Goal: Navigation & Orientation: Find specific page/section

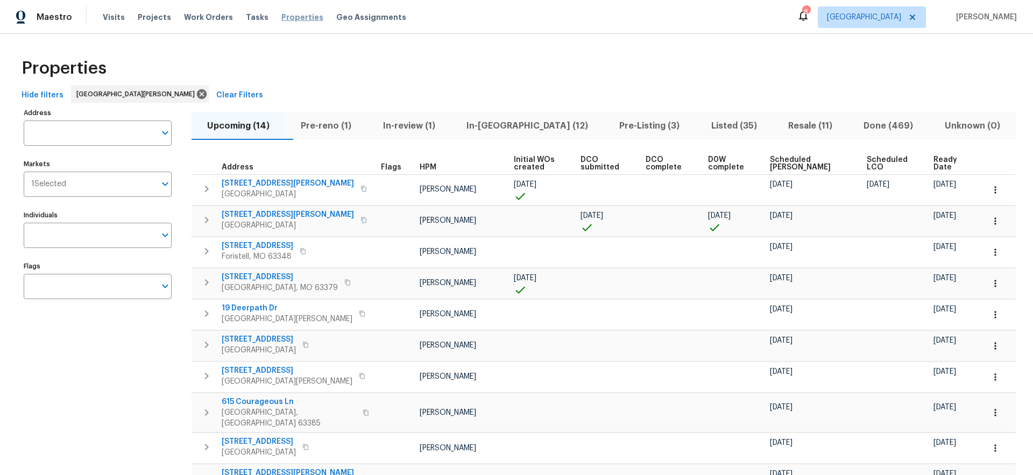
click at [289, 18] on span "Properties" at bounding box center [302, 17] width 42 height 11
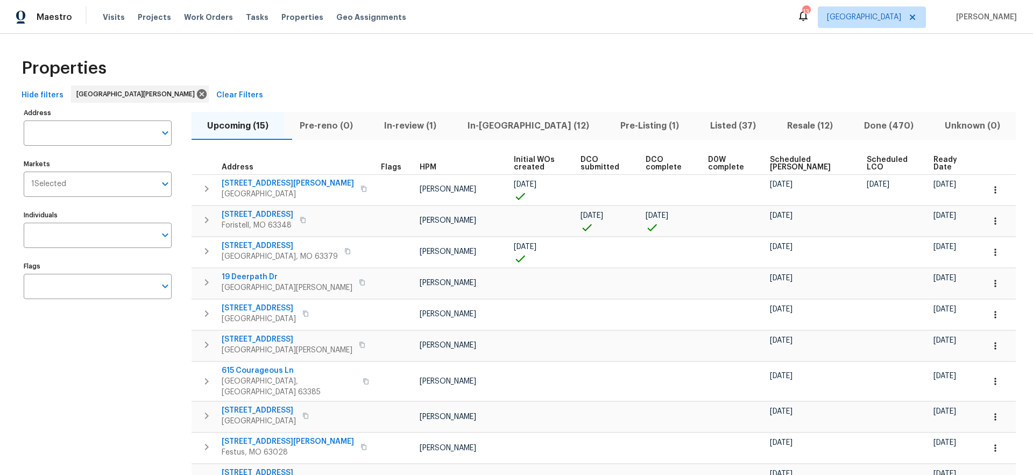
click at [789, 122] on span "Resale (12)" at bounding box center [810, 125] width 64 height 15
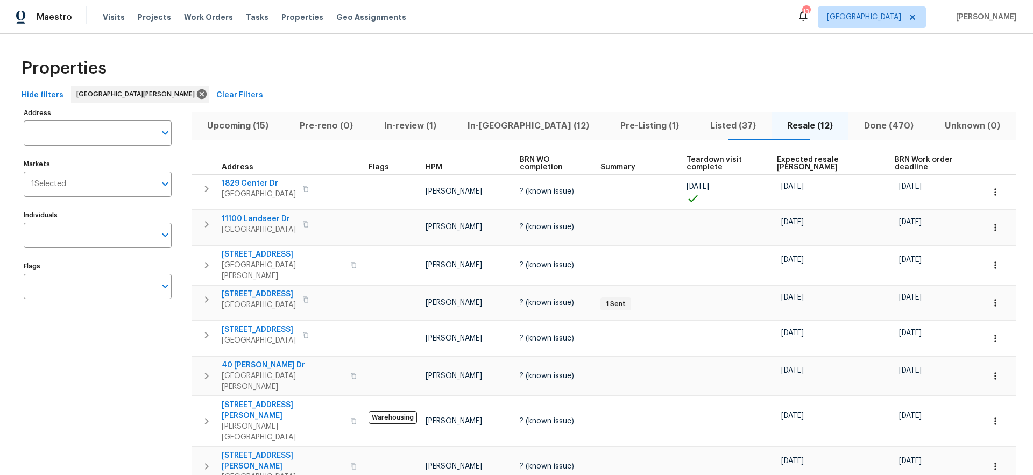
click at [426, 166] on span "HPM" at bounding box center [434, 168] width 17 height 8
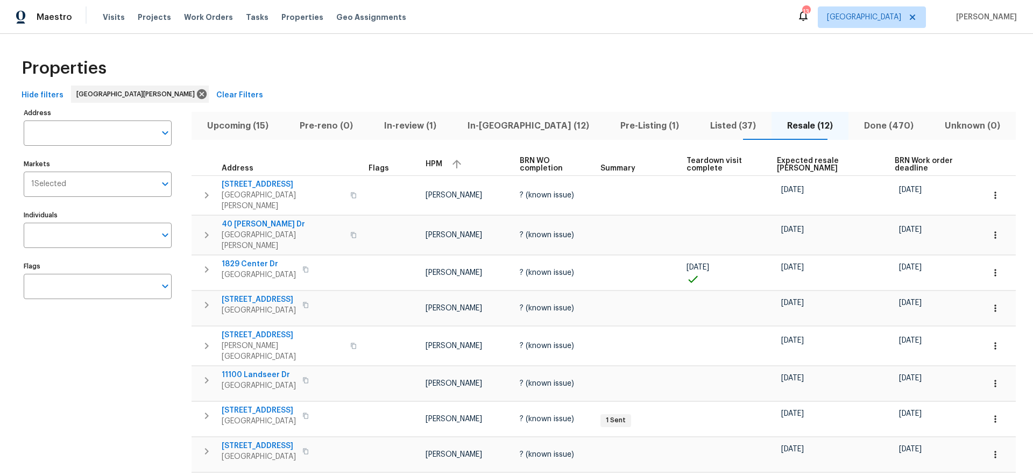
click at [426, 166] on span "HPM" at bounding box center [434, 164] width 17 height 8
